Goal: Browse casually

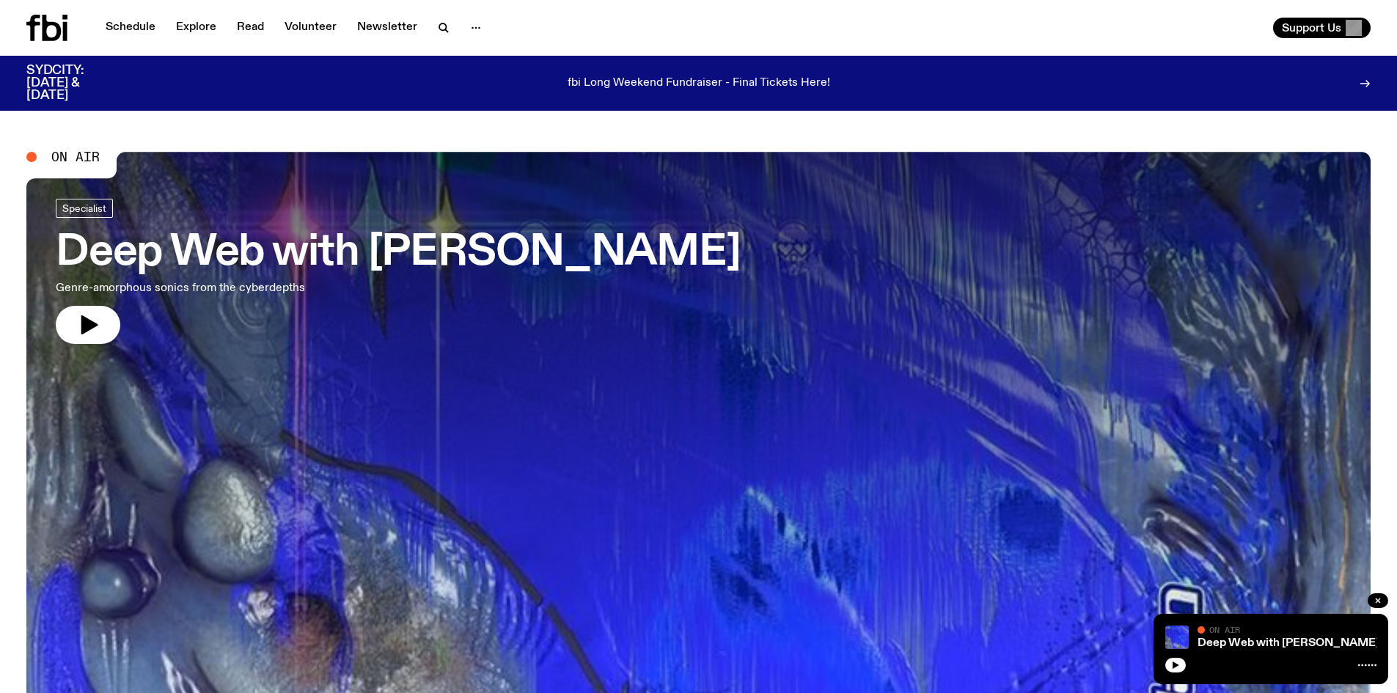
drag, startPoint x: 84, startPoint y: 318, endPoint x: 158, endPoint y: 277, distance: 84.3
click at [84, 318] on icon "button" at bounding box center [89, 324] width 17 height 19
click at [86, 309] on button "button" at bounding box center [88, 325] width 65 height 38
